Goal: Task Accomplishment & Management: Manage account settings

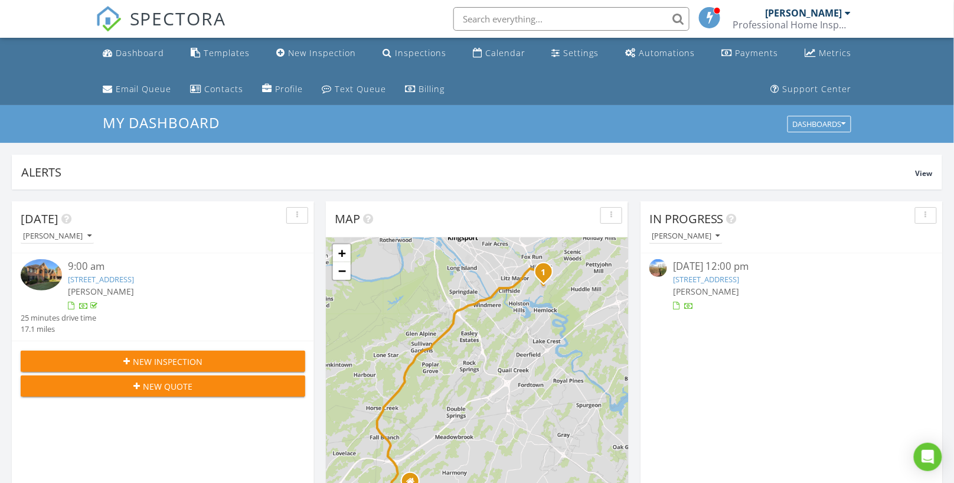
scroll to position [1095, 974]
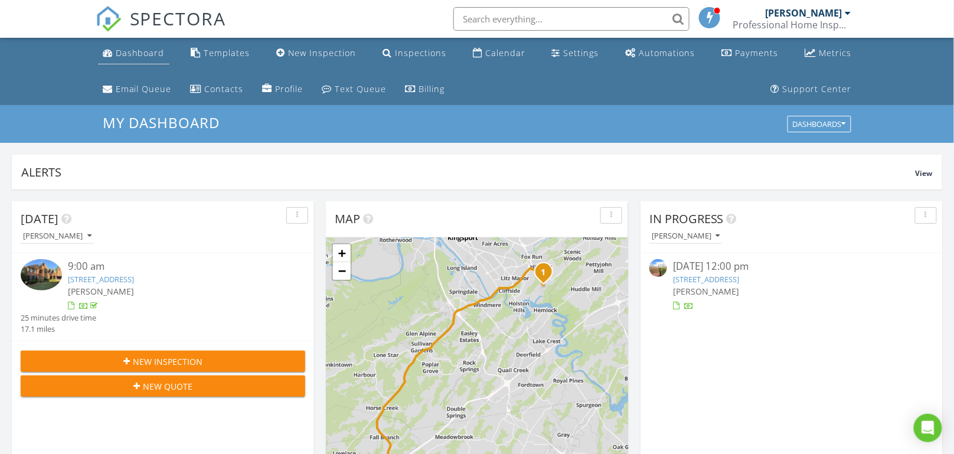
click at [141, 55] on div "Dashboard" at bounding box center [140, 52] width 49 height 11
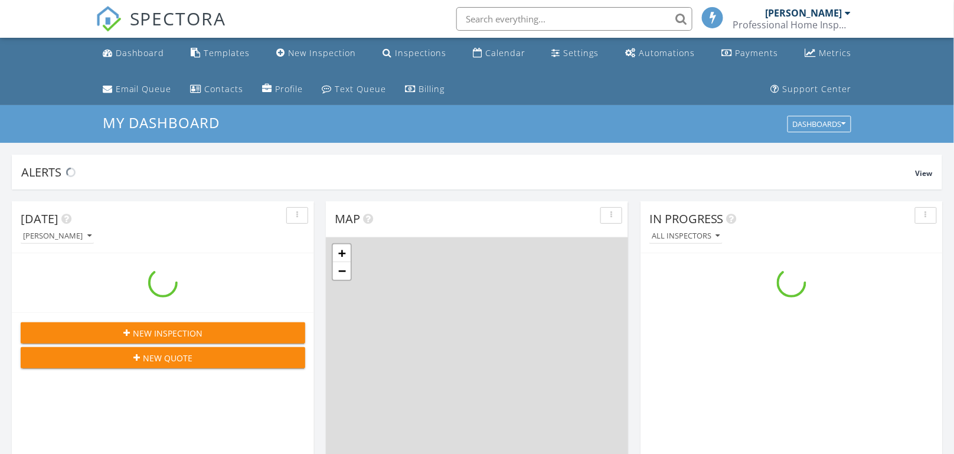
scroll to position [1095, 974]
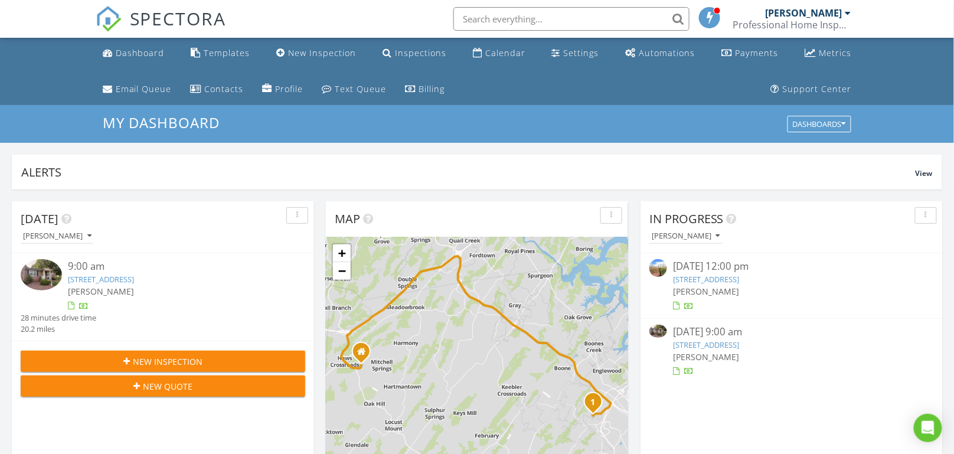
click at [47, 276] on img at bounding box center [41, 274] width 41 height 31
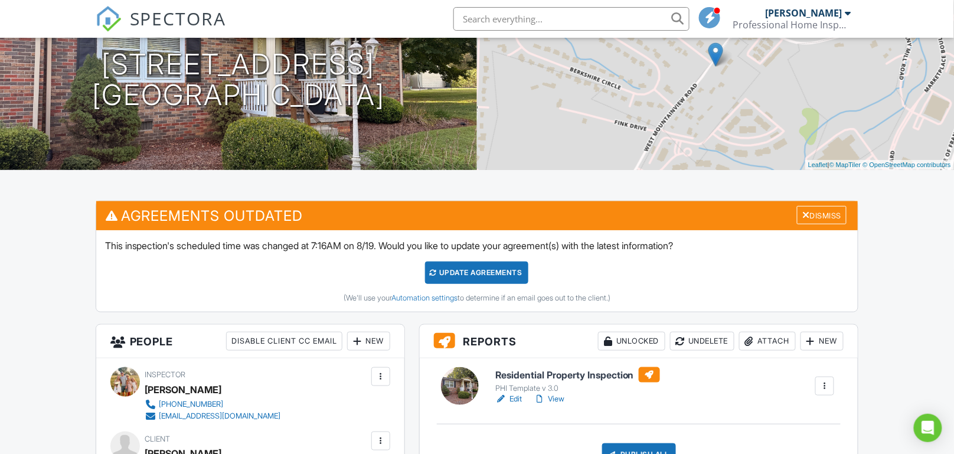
scroll to position [171, 0]
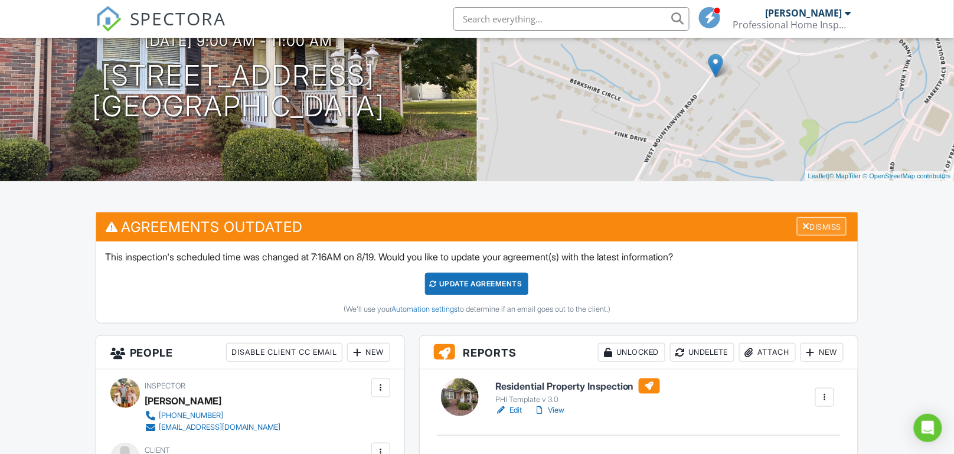
click at [803, 224] on div at bounding box center [806, 225] width 8 height 9
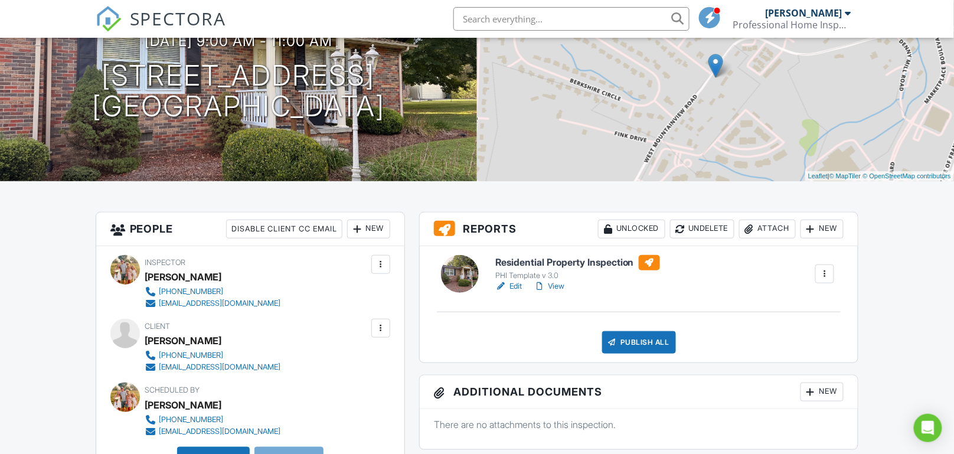
click at [513, 284] on link "Edit" at bounding box center [508, 286] width 27 height 12
